Goal: Task Accomplishment & Management: Manage account settings

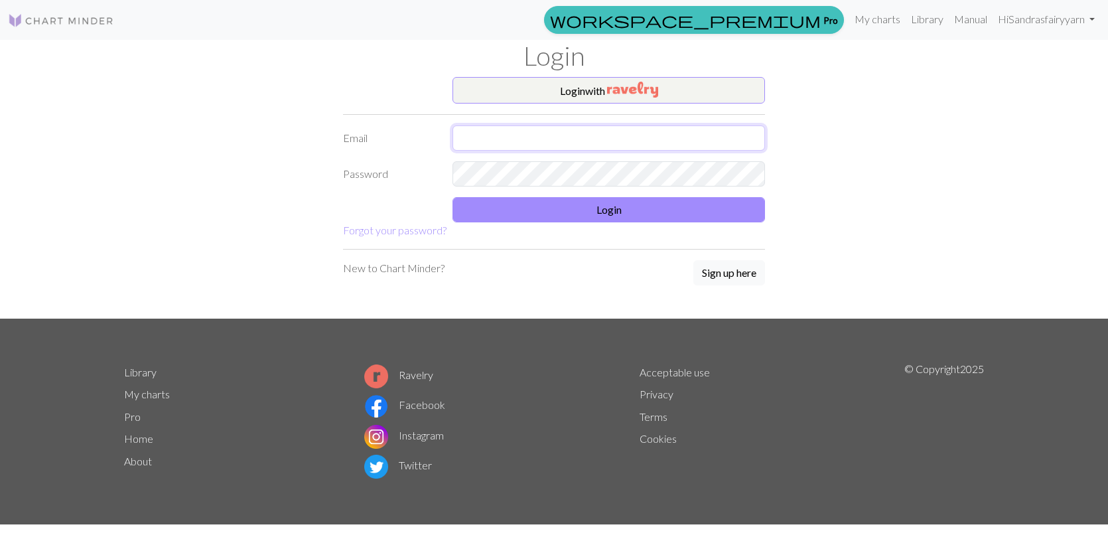
click at [536, 137] on input "text" at bounding box center [609, 137] width 313 height 25
type input "sandra.therrien.laperriere@gmail.com"
click at [1011, 23] on link "Hi Sandrasfairyyarn" at bounding box center [1046, 19] width 107 height 27
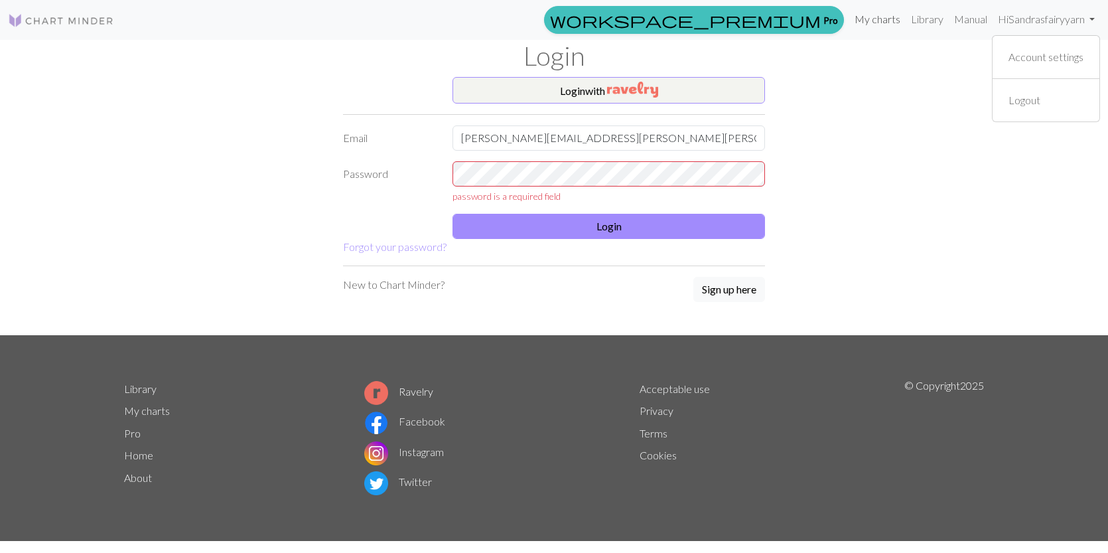
click at [888, 20] on link "My charts" at bounding box center [877, 19] width 56 height 27
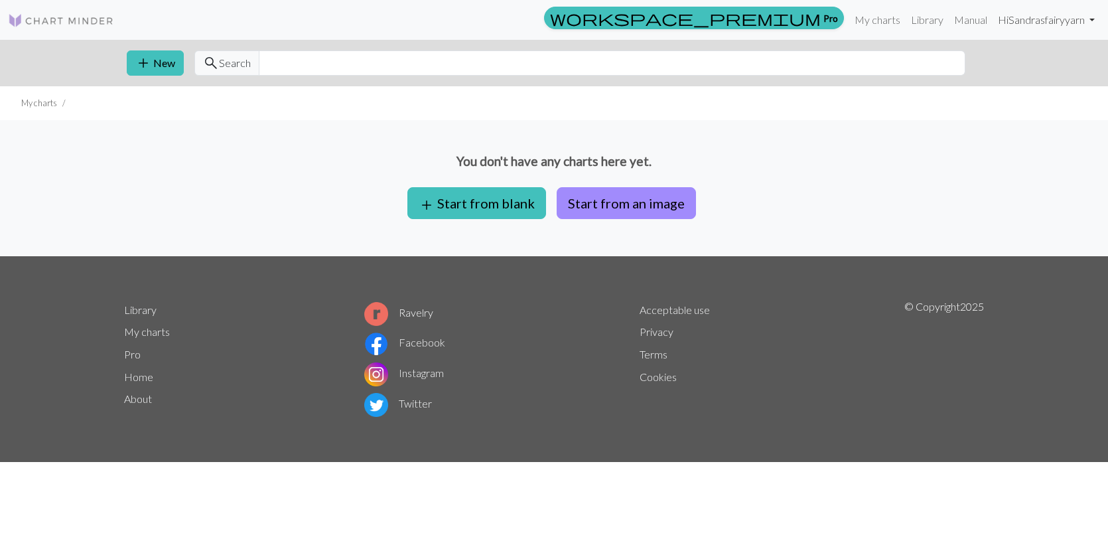
click at [1070, 22] on link "Hi Sandrasfairyyarn" at bounding box center [1046, 20] width 107 height 27
click at [1027, 95] on link "Logout" at bounding box center [1024, 99] width 42 height 27
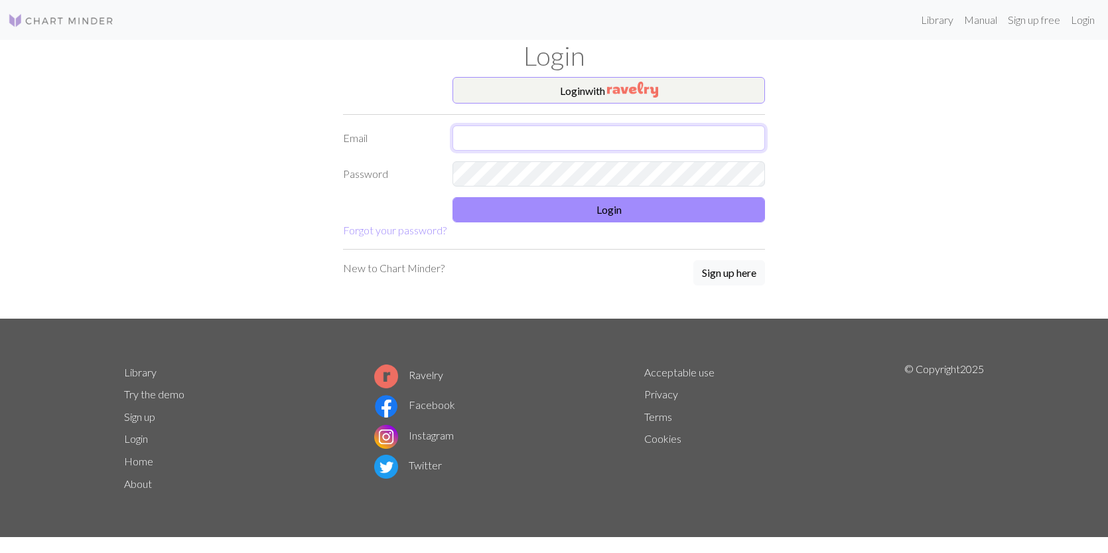
click at [488, 143] on input "text" at bounding box center [609, 137] width 313 height 25
type input "sandra.therrien.laperriere@gmail.com"
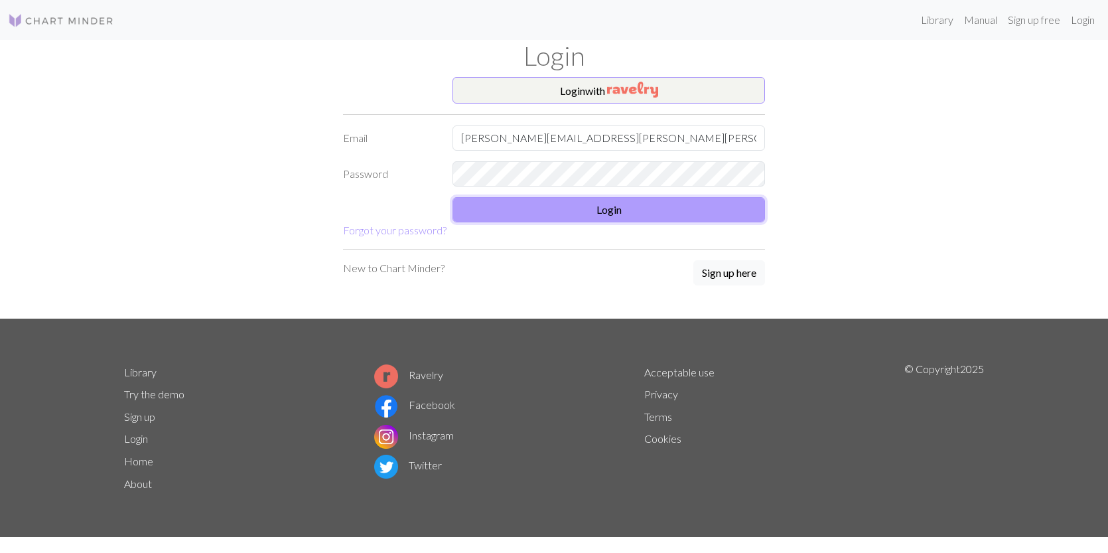
click at [591, 208] on button "Login" at bounding box center [609, 209] width 313 height 25
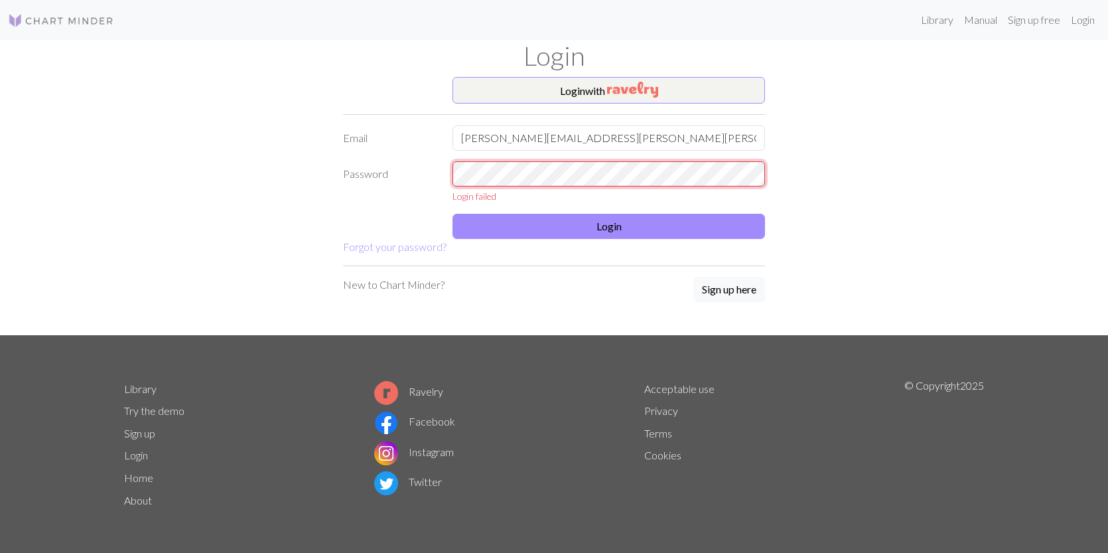
click at [382, 175] on div "Password Login failed" at bounding box center [554, 182] width 438 height 42
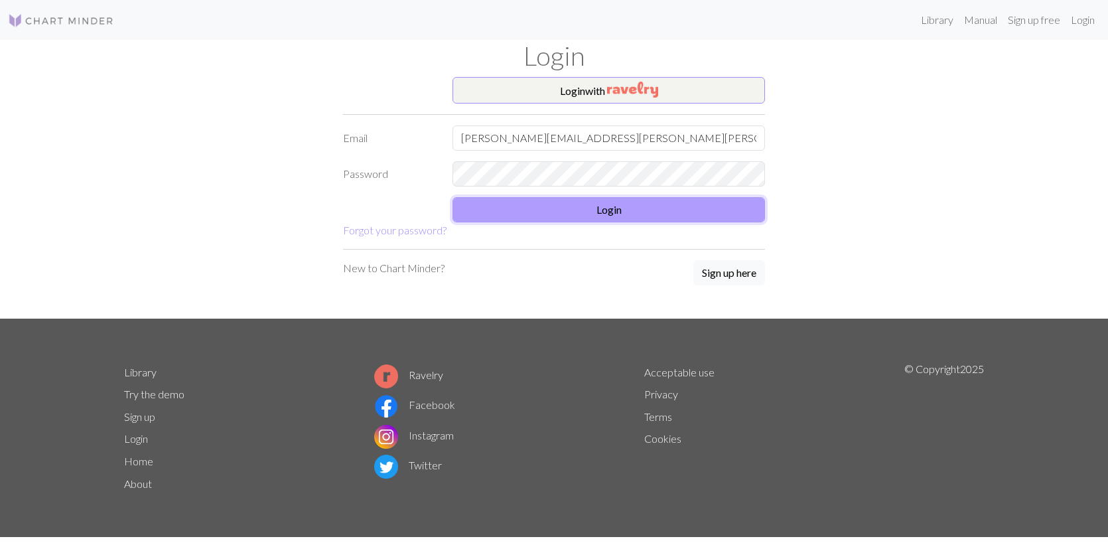
click at [575, 210] on button "Login" at bounding box center [609, 209] width 313 height 25
